Goal: Information Seeking & Learning: Learn about a topic

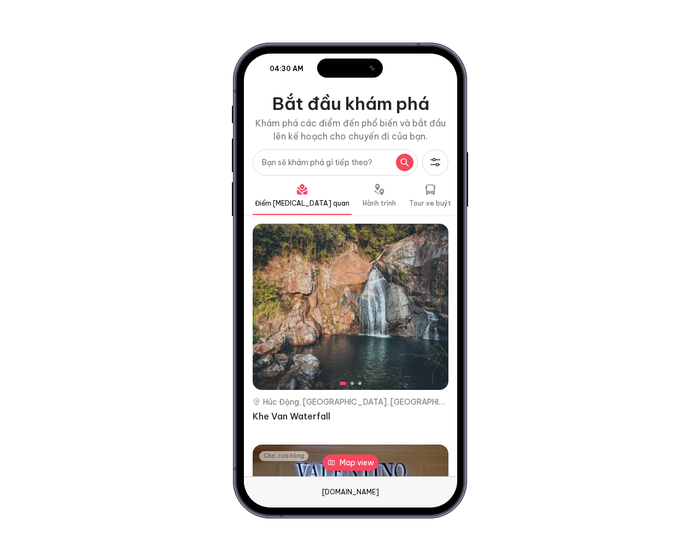
type input "e"
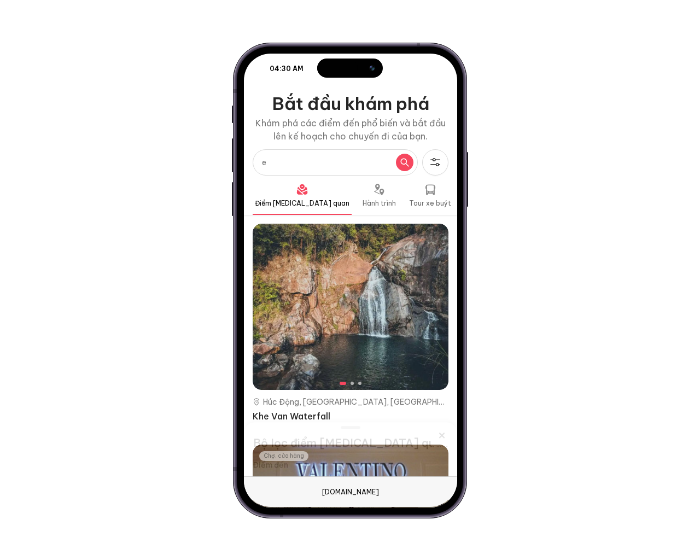
type textarea "e"
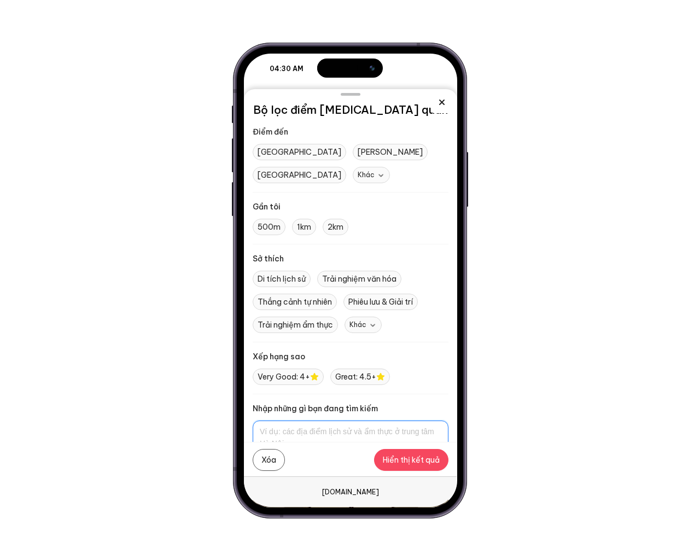
type textarea "e"
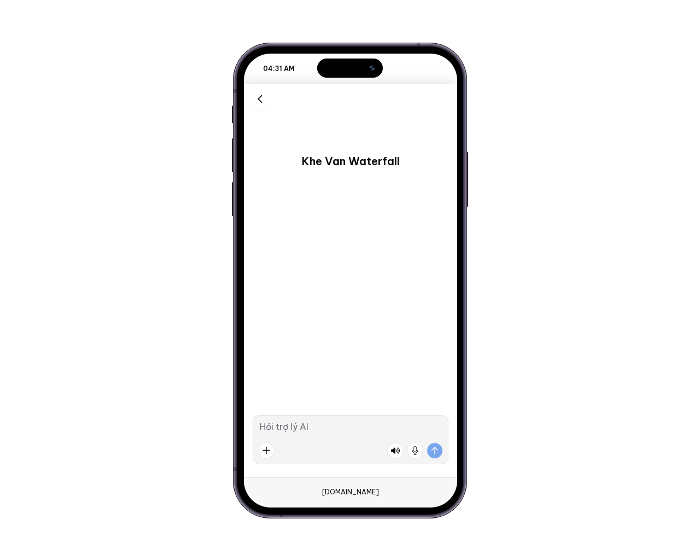
type input "C:\fakepath\text_plain"
type textarea "e"
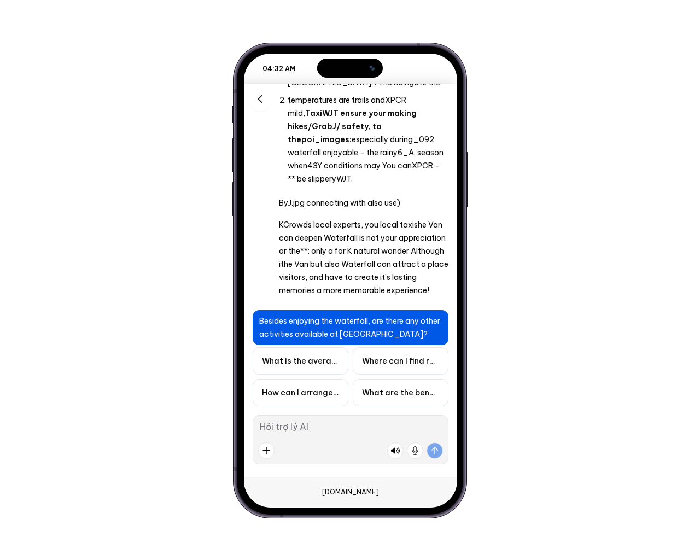
scroll to position [3698, 0]
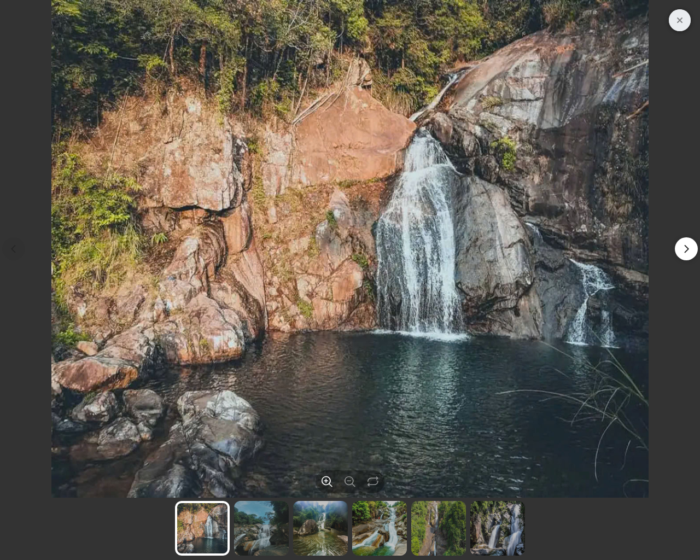
type input "C:\fakepath\text_plain"
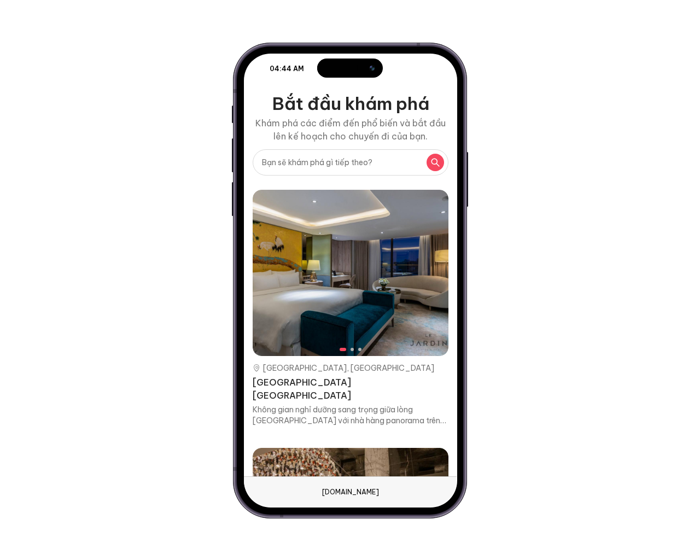
type input "e"
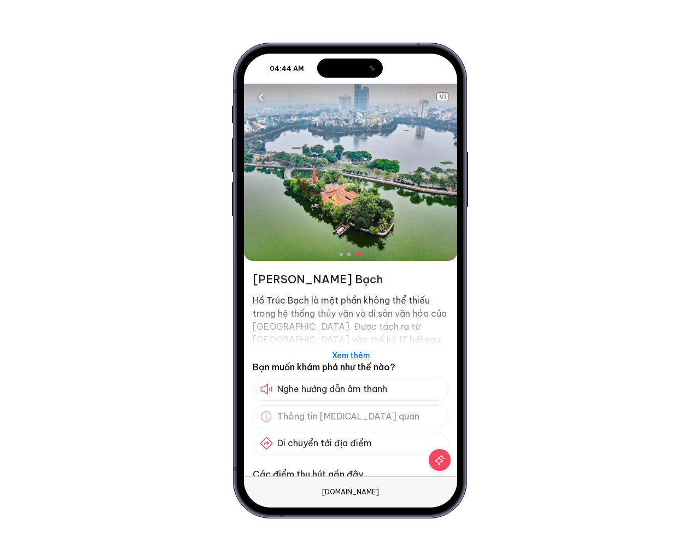
scroll to position [24, 0]
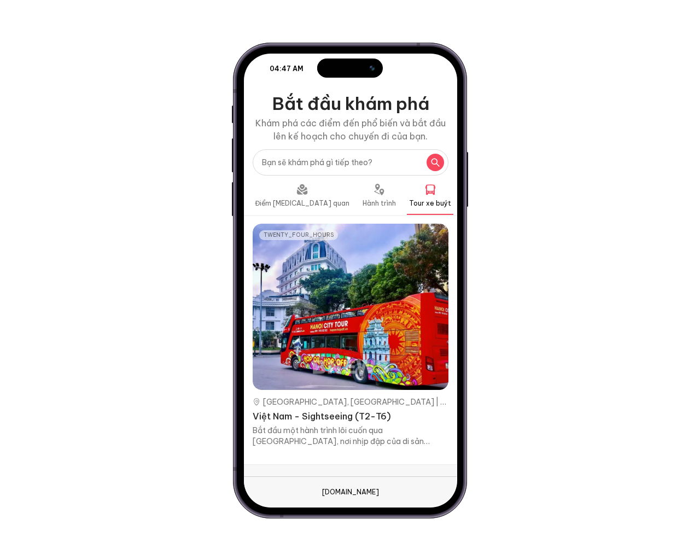
type input "e"
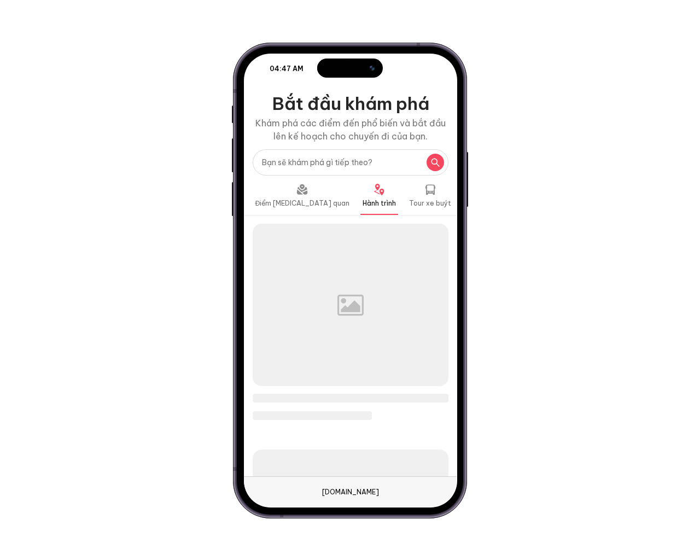
type input "e"
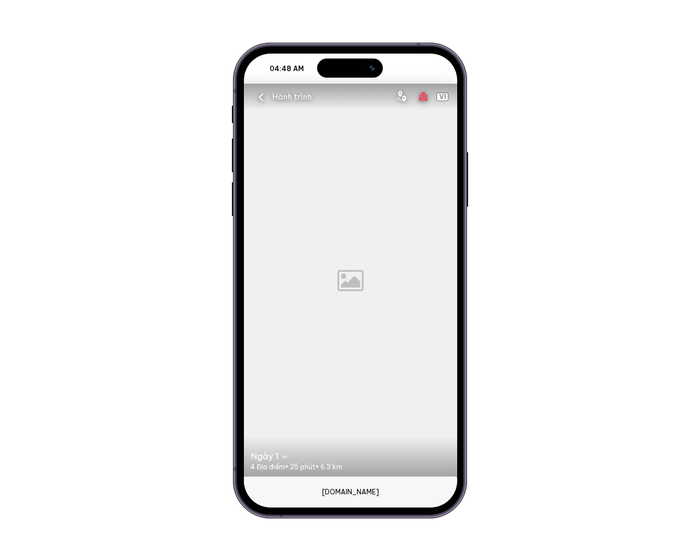
scroll to position [21, 0]
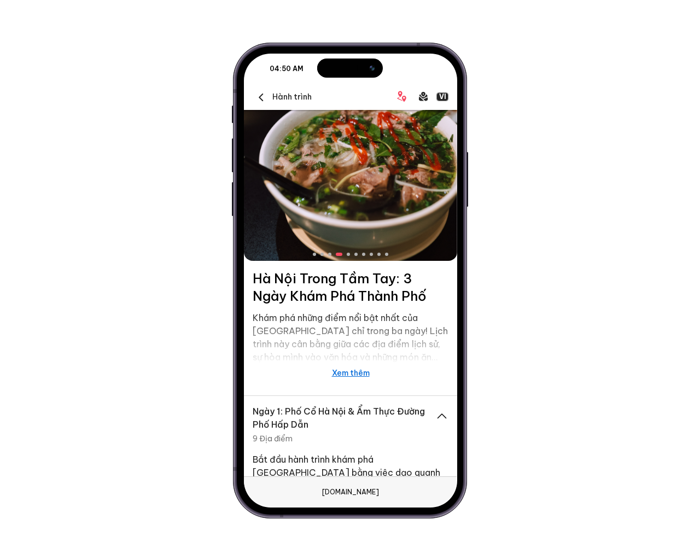
scroll to position [425, 0]
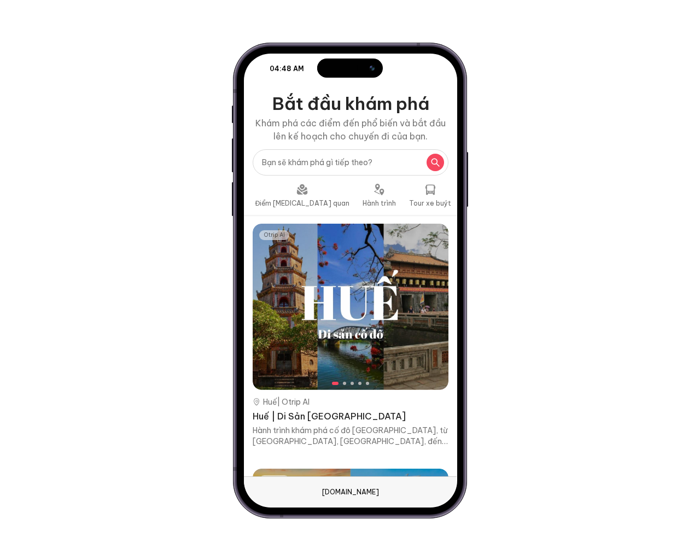
scroll to position [0, 79]
type input "e"
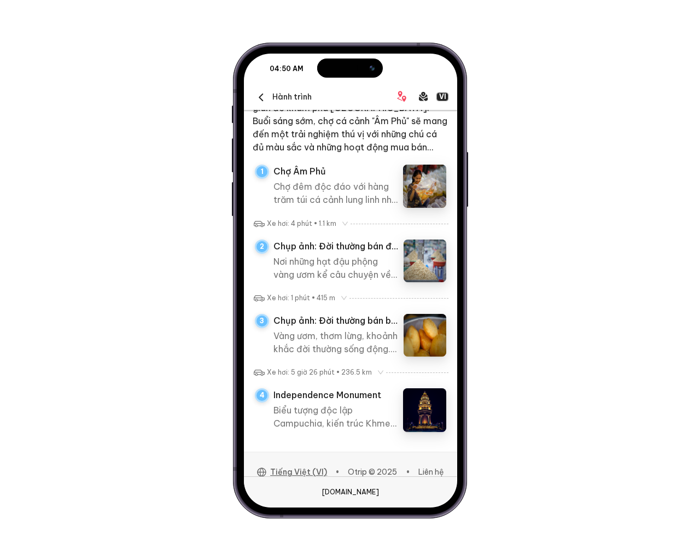
scroll to position [306, 0]
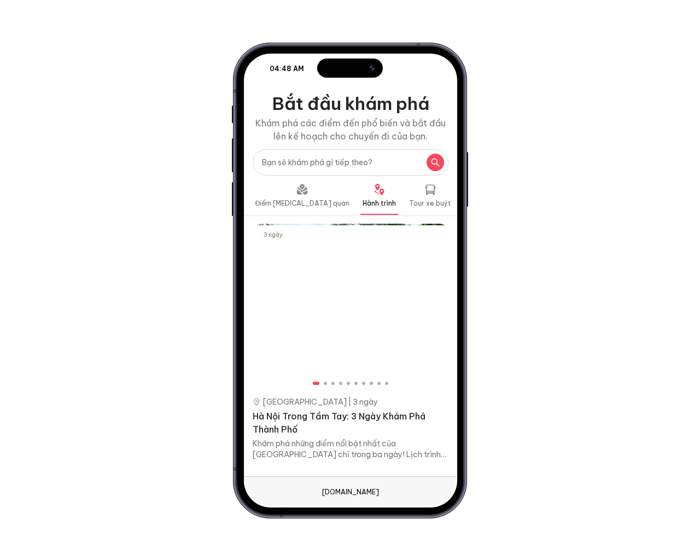
type input "e"
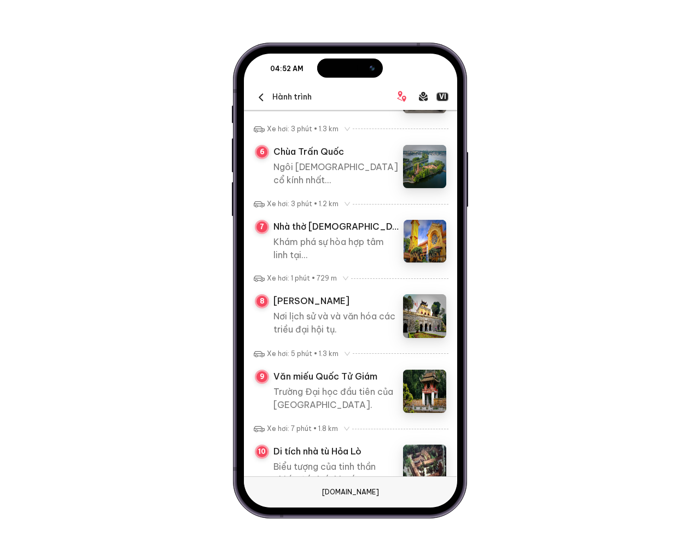
scroll to position [971, 0]
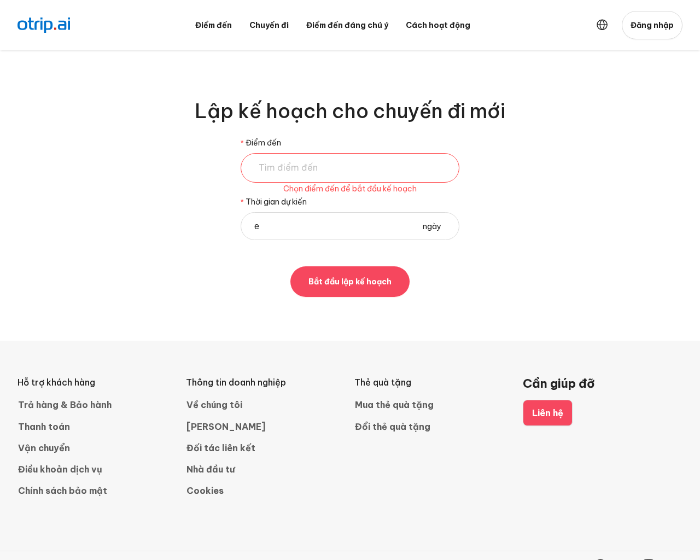
type input "1"
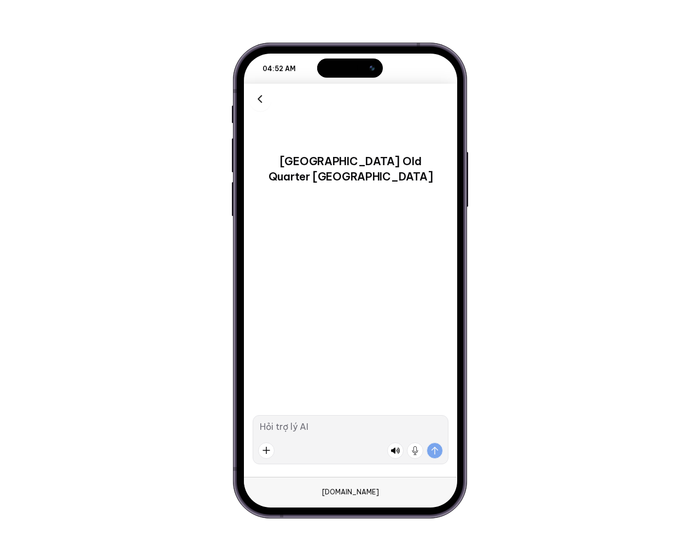
type input "C:\fakepath\text_plain"
type textarea "e"
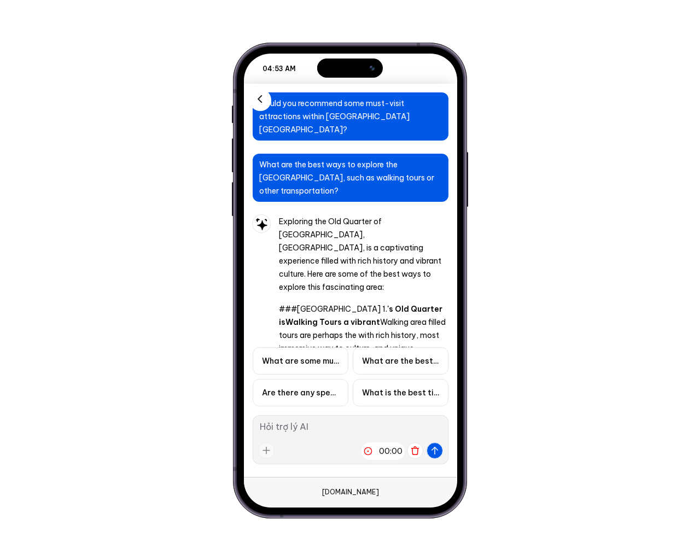
scroll to position [1539, 0]
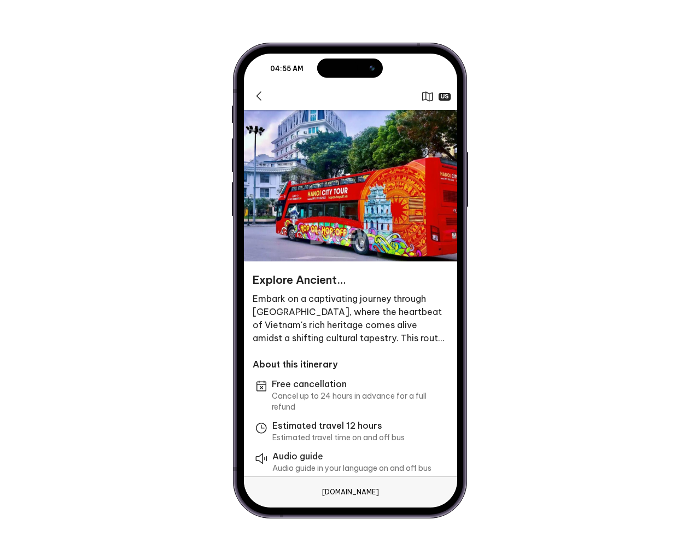
scroll to position [395, 0]
